Goal: Book appointment/travel/reservation

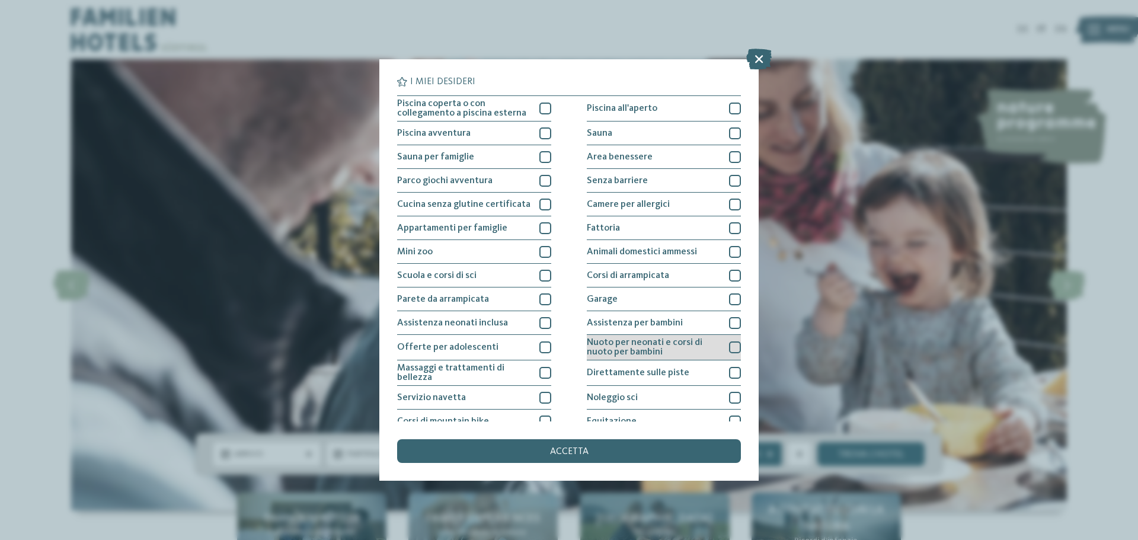
click at [729, 344] on div at bounding box center [735, 347] width 12 height 12
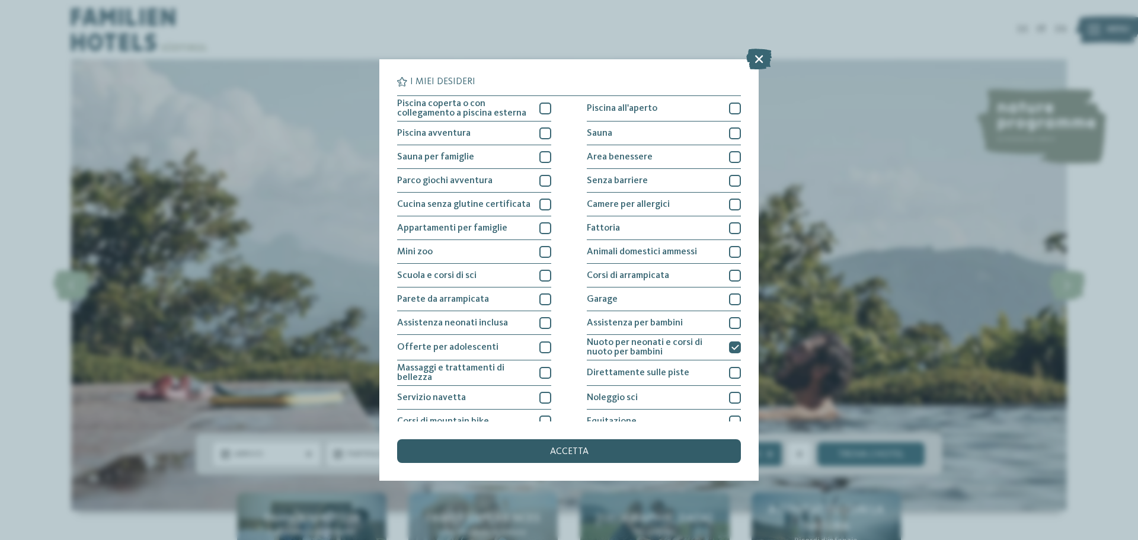
click at [603, 453] on div "accetta" at bounding box center [569, 451] width 344 height 24
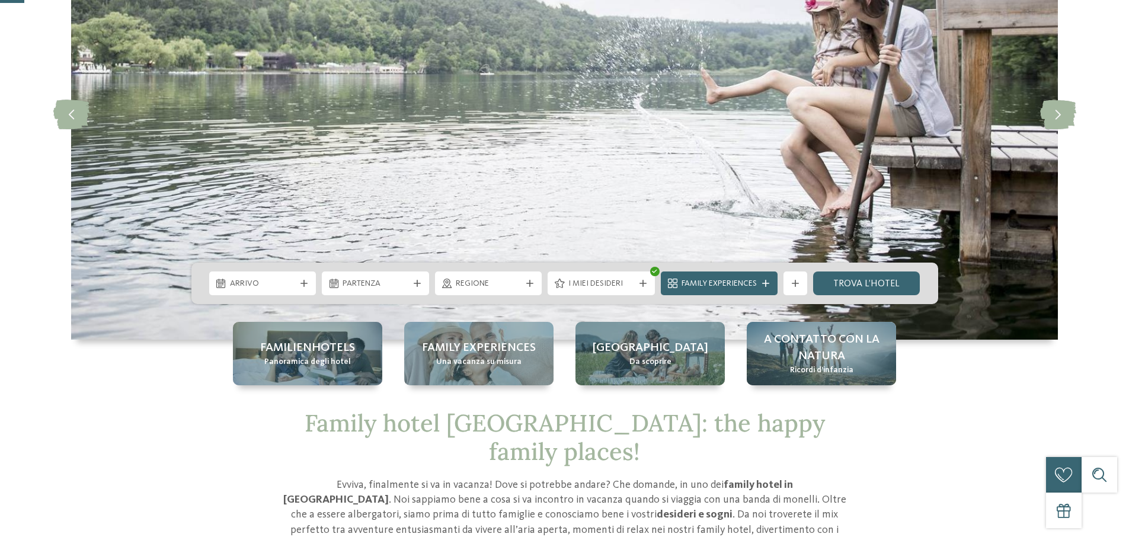
scroll to position [178, 0]
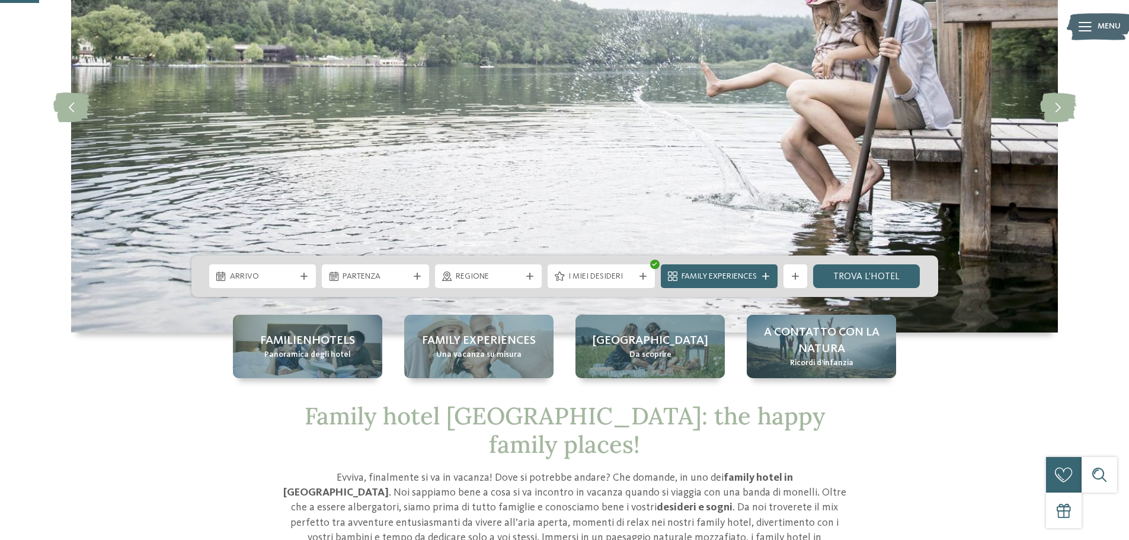
click at [248, 279] on span "Arrivo" at bounding box center [263, 277] width 66 height 12
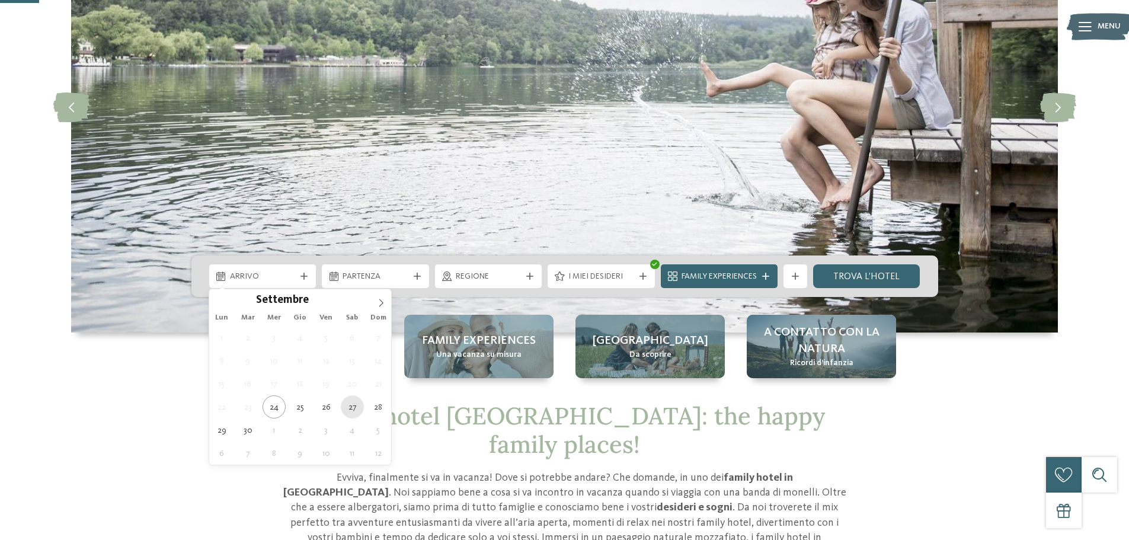
type div "[DATE]"
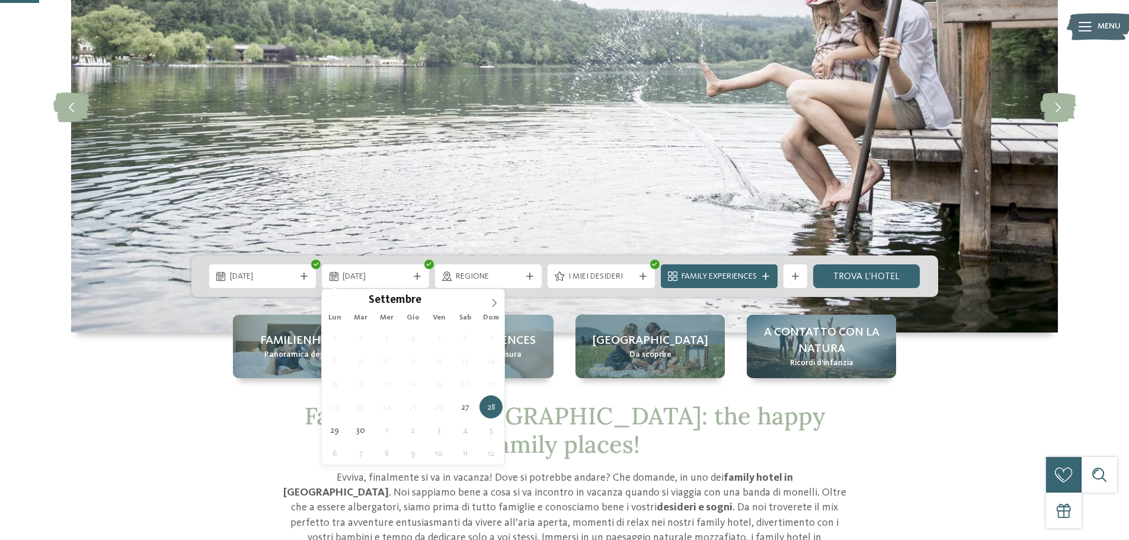
type div "[DATE]"
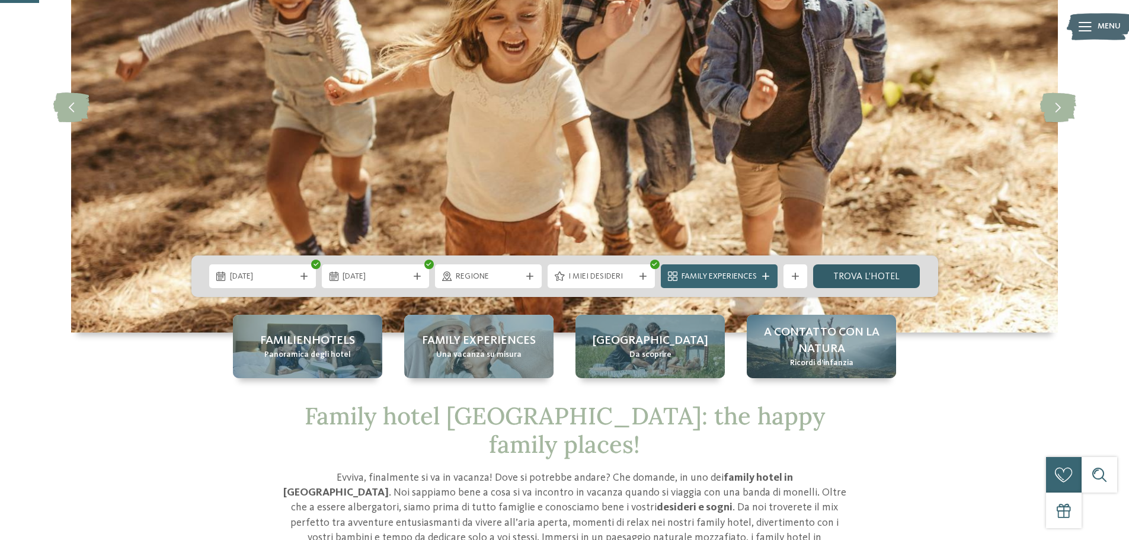
click at [875, 273] on link "trova l’hotel" at bounding box center [866, 276] width 107 height 24
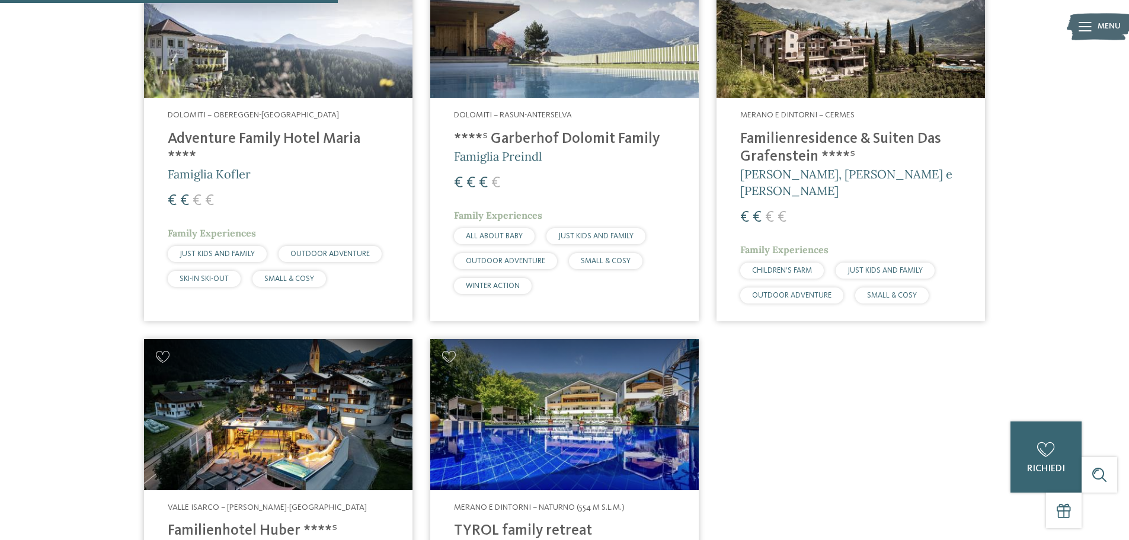
scroll to position [389, 0]
